Goal: Task Accomplishment & Management: Manage account settings

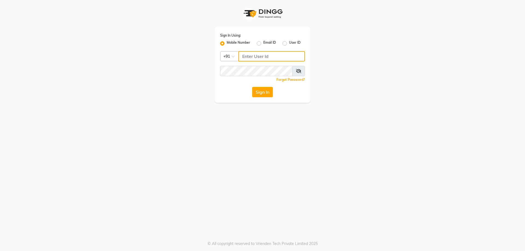
click at [262, 57] on input "Username" at bounding box center [271, 56] width 66 height 10
click at [262, 86] on div "Sign In Using: Mobile Number Email ID User ID Country Code × [PHONE_NUMBER] Rem…" at bounding box center [263, 65] width 96 height 76
click at [259, 94] on button "Sign In" at bounding box center [262, 92] width 21 height 10
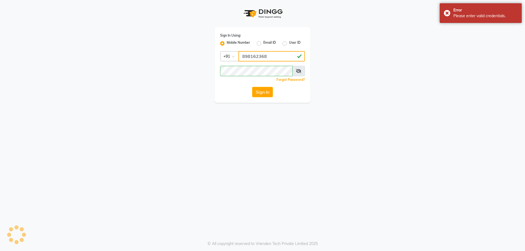
click at [270, 57] on input "898162368" at bounding box center [271, 56] width 66 height 10
click at [296, 71] on icon at bounding box center [298, 71] width 5 height 4
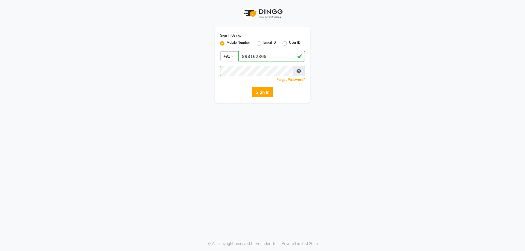
click at [262, 90] on button "Sign In" at bounding box center [262, 92] width 21 height 10
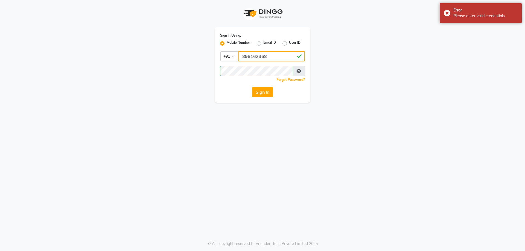
click at [275, 57] on input "898162368" at bounding box center [271, 56] width 66 height 10
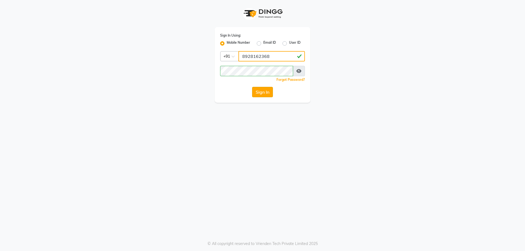
type input "8928162368"
click at [261, 92] on button "Sign In" at bounding box center [262, 92] width 21 height 10
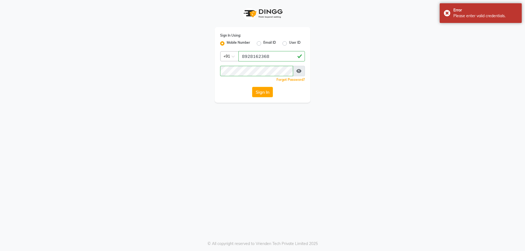
click at [262, 65] on div "Sign In Using: Mobile Number Email ID User ID Country Code × [PHONE_NUMBER] Rem…" at bounding box center [263, 65] width 96 height 76
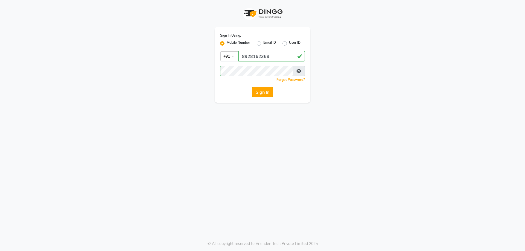
click at [265, 91] on button "Sign In" at bounding box center [262, 92] width 21 height 10
click at [260, 97] on div "Sign In Using: Mobile Number Email ID User ID Country Code × [PHONE_NUMBER] Rem…" at bounding box center [263, 65] width 96 height 76
click at [260, 96] on button "Sign In" at bounding box center [262, 92] width 21 height 10
